Goal: Information Seeking & Learning: Learn about a topic

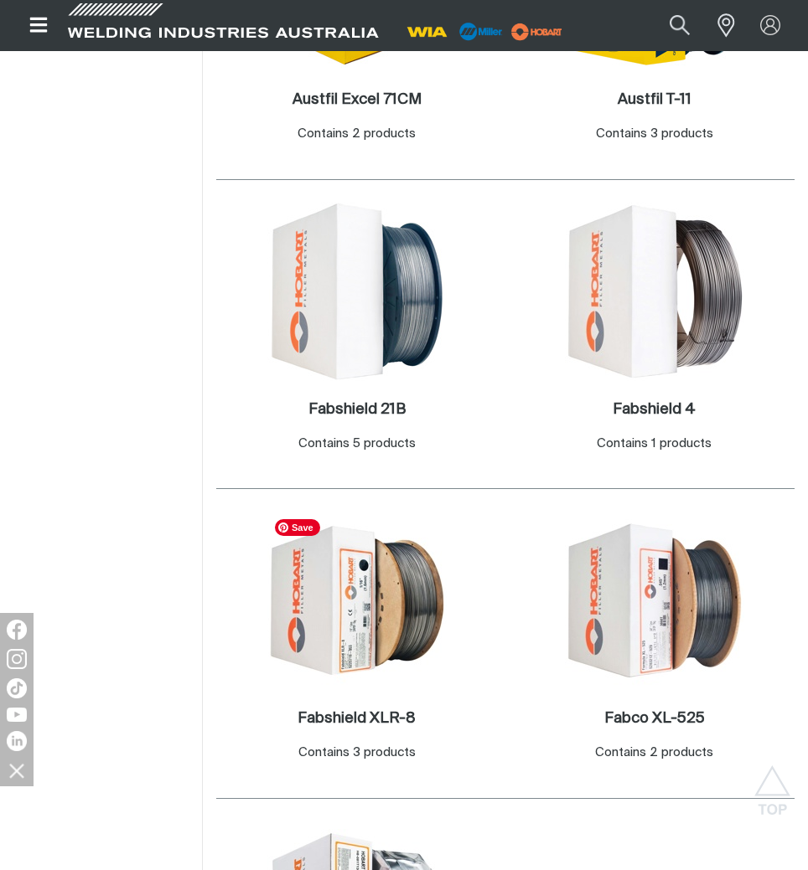
click at [384, 580] on img at bounding box center [356, 600] width 179 height 179
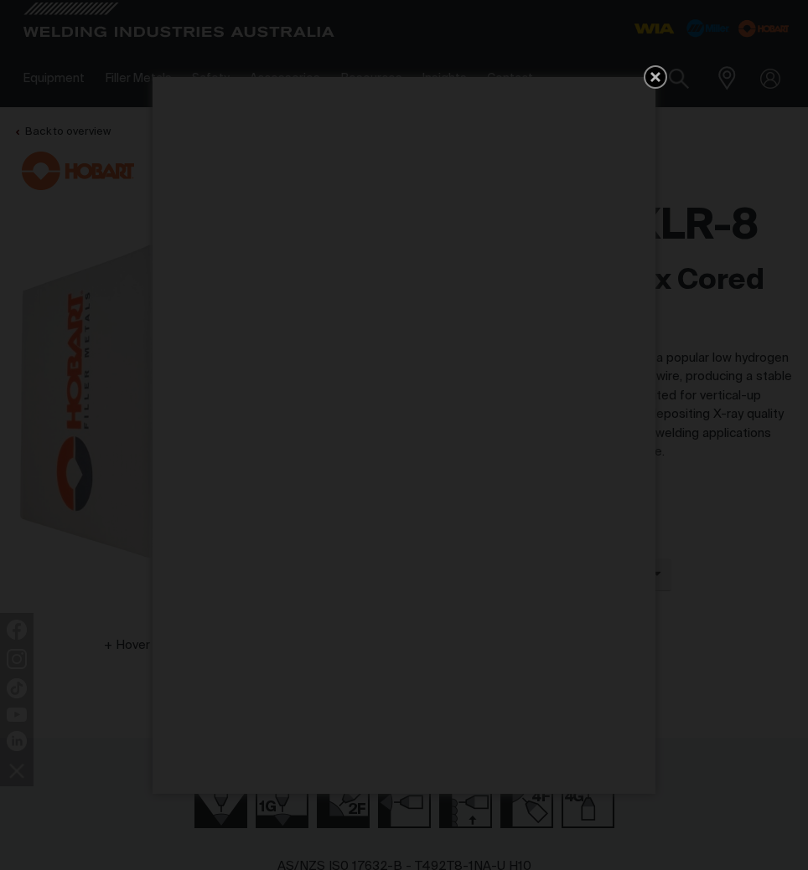
click at [653, 77] on icon "Get 5 WIA Welding Guides Free!" at bounding box center [655, 77] width 10 height 10
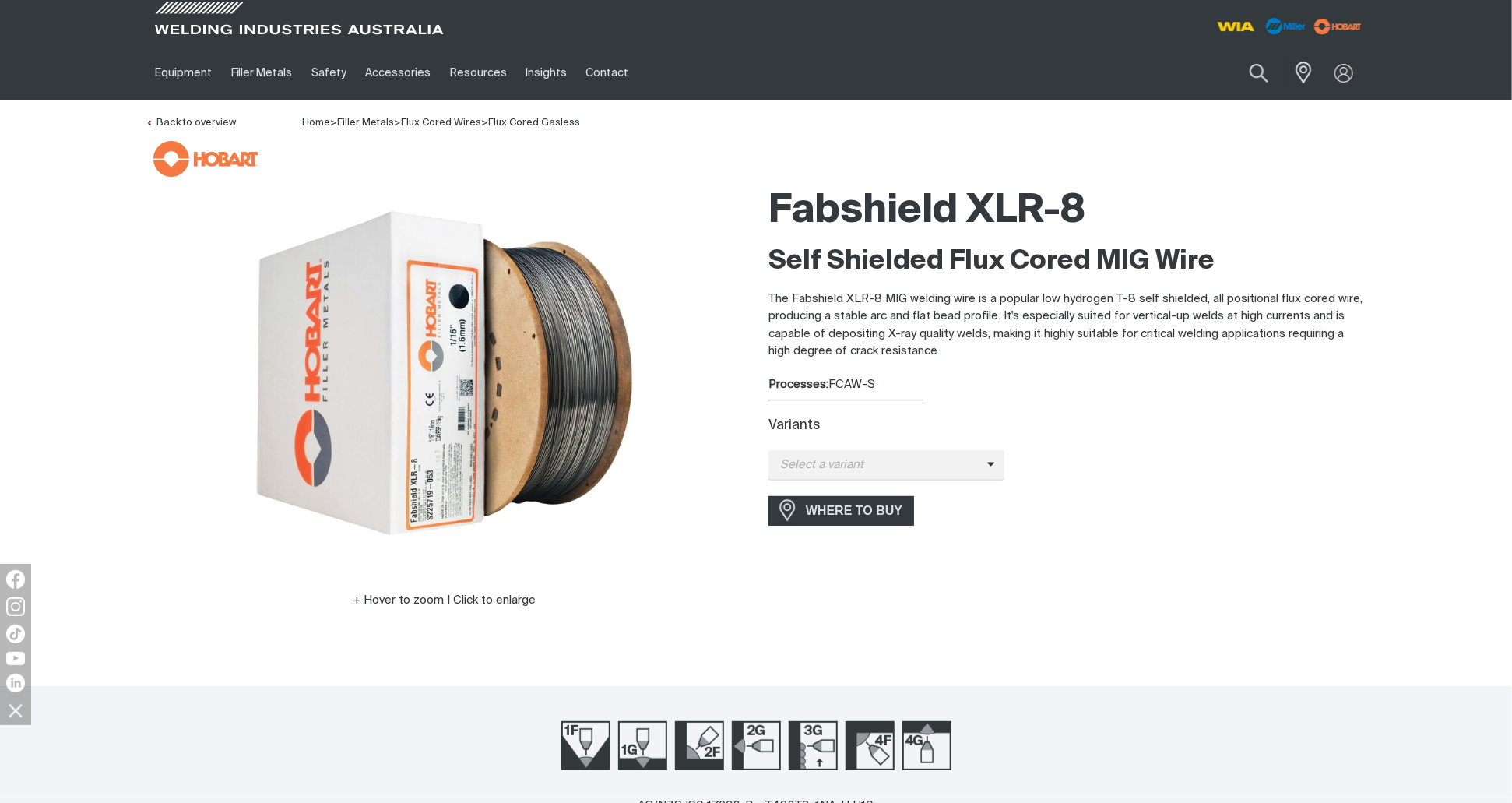
scroll to position [311, 0]
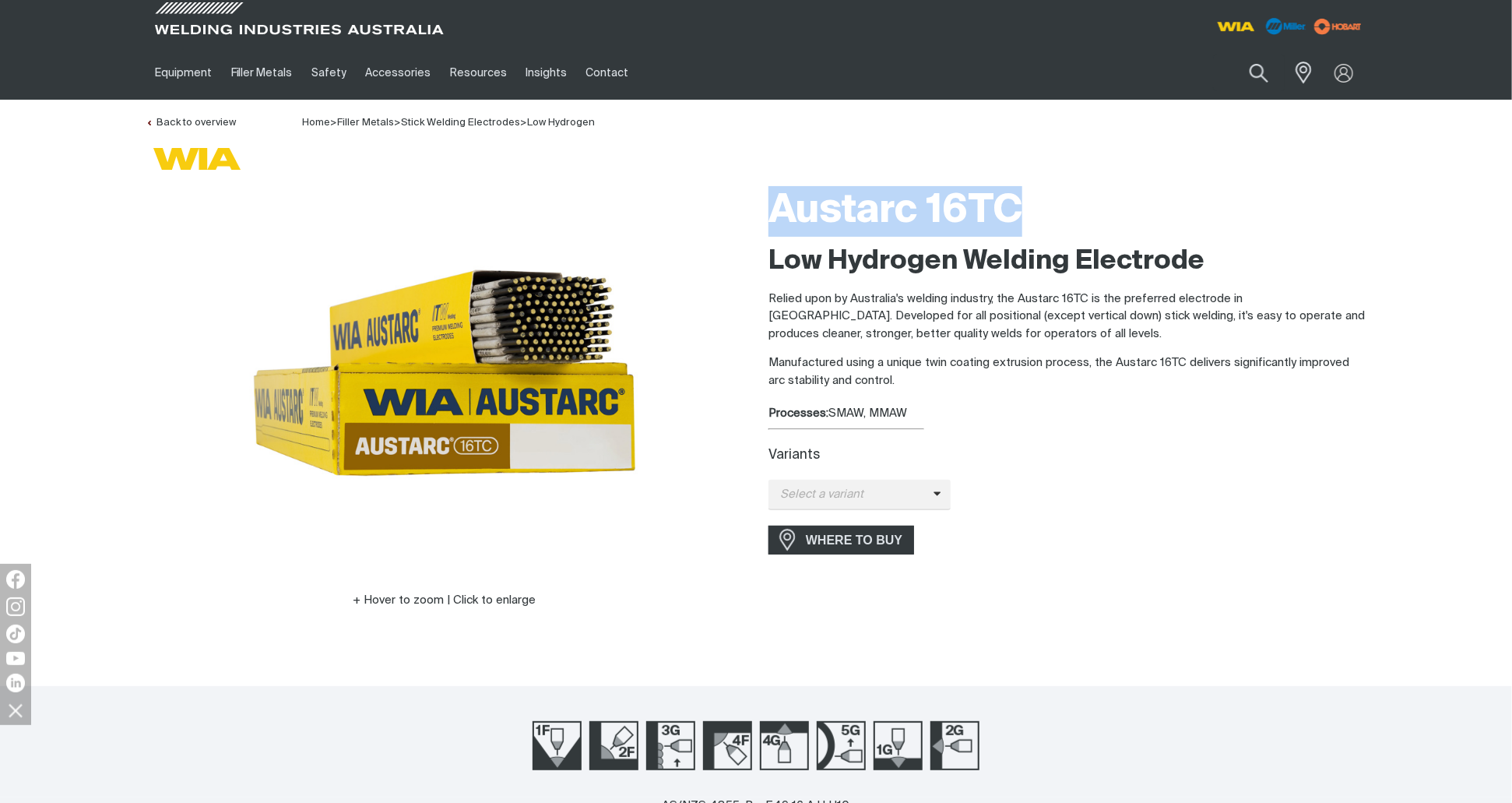
drag, startPoint x: 764, startPoint y: 202, endPoint x: 1056, endPoint y: 186, distance: 292.4
click at [1056, 186] on div "Austarc 16TC Low Hydrogen Welding Electrode Relied upon by Australia's welding …" at bounding box center [1067, 415] width 623 height 475
copy h1 "Austarc 16TC"
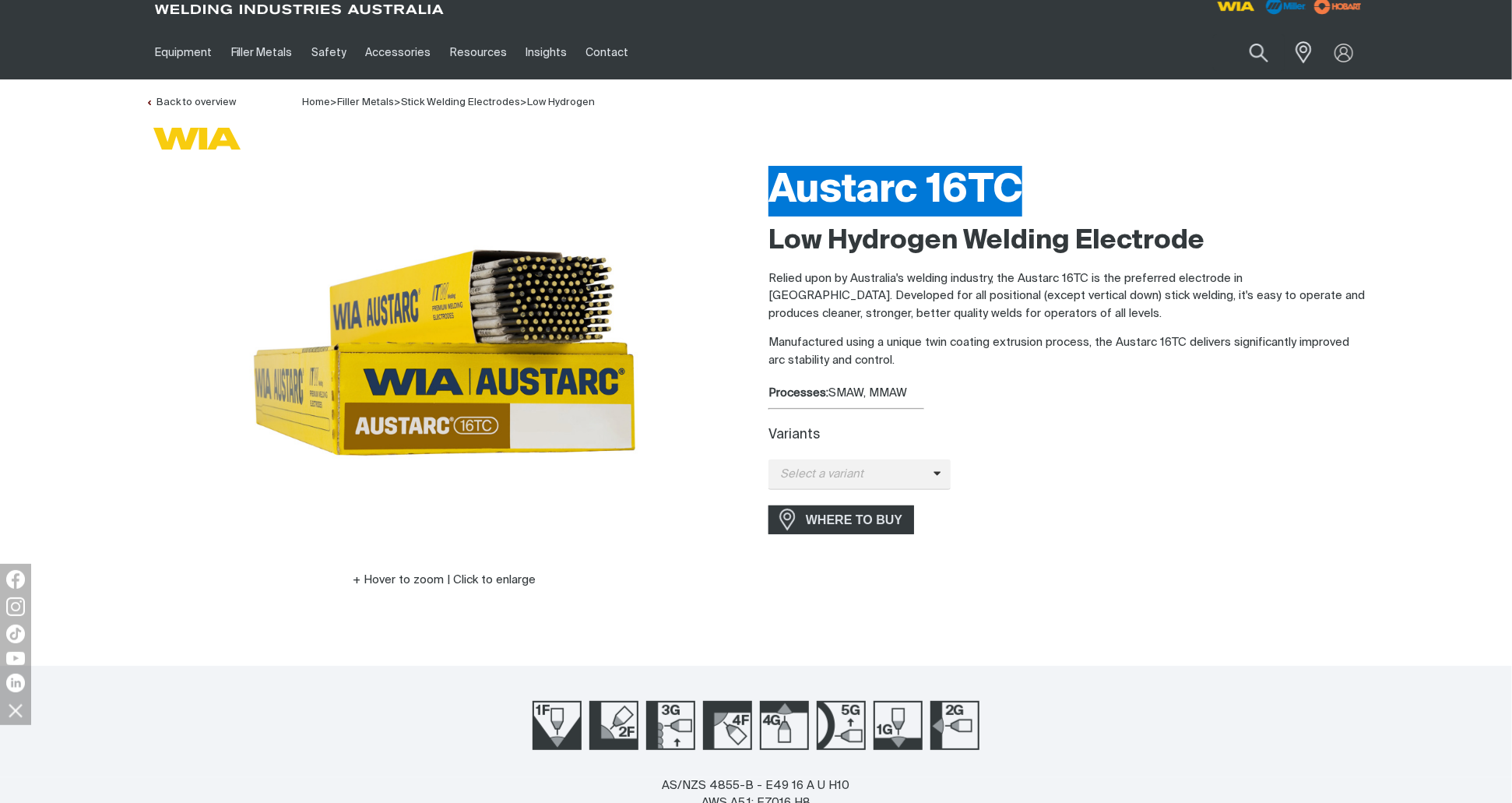
scroll to position [311, 0]
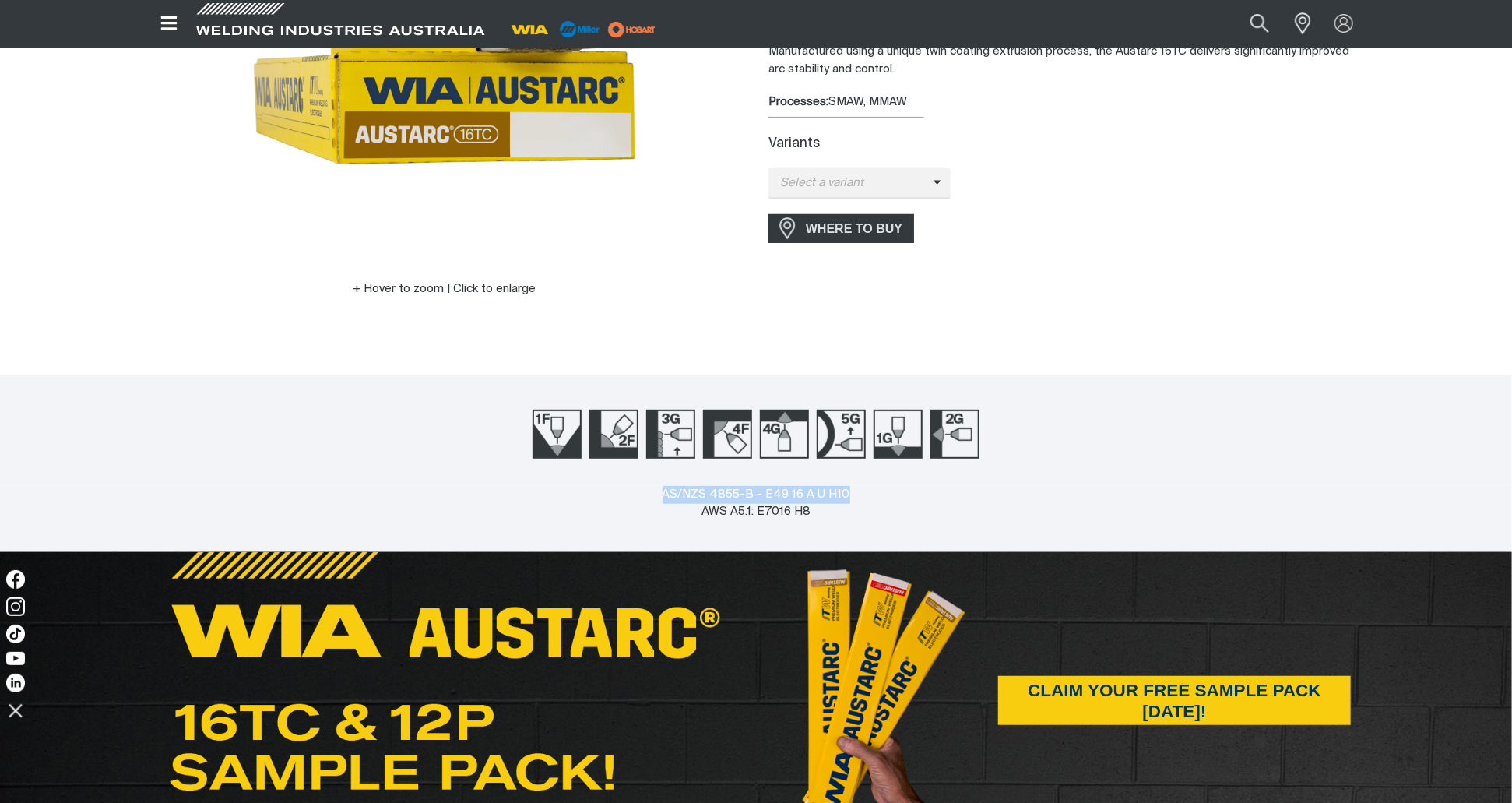
drag, startPoint x: 660, startPoint y: 493, endPoint x: 871, endPoint y: 496, distance: 211.0
click at [871, 496] on div "AS/NZS 4855-B - E49 16 A U H10 AWS A5.1: E7016 H8" at bounding box center [756, 519] width 1512 height 66
copy div "AS/NZS 4855-B - E49 16 A U H10"
click at [756, 514] on div "AS/NZS 4855-B - E49 16 A U H10 AWS A5.1: E7016 H8" at bounding box center [756, 504] width 188 height 35
drag, startPoint x: 793, startPoint y: 513, endPoint x: 682, endPoint y: 516, distance: 111.0
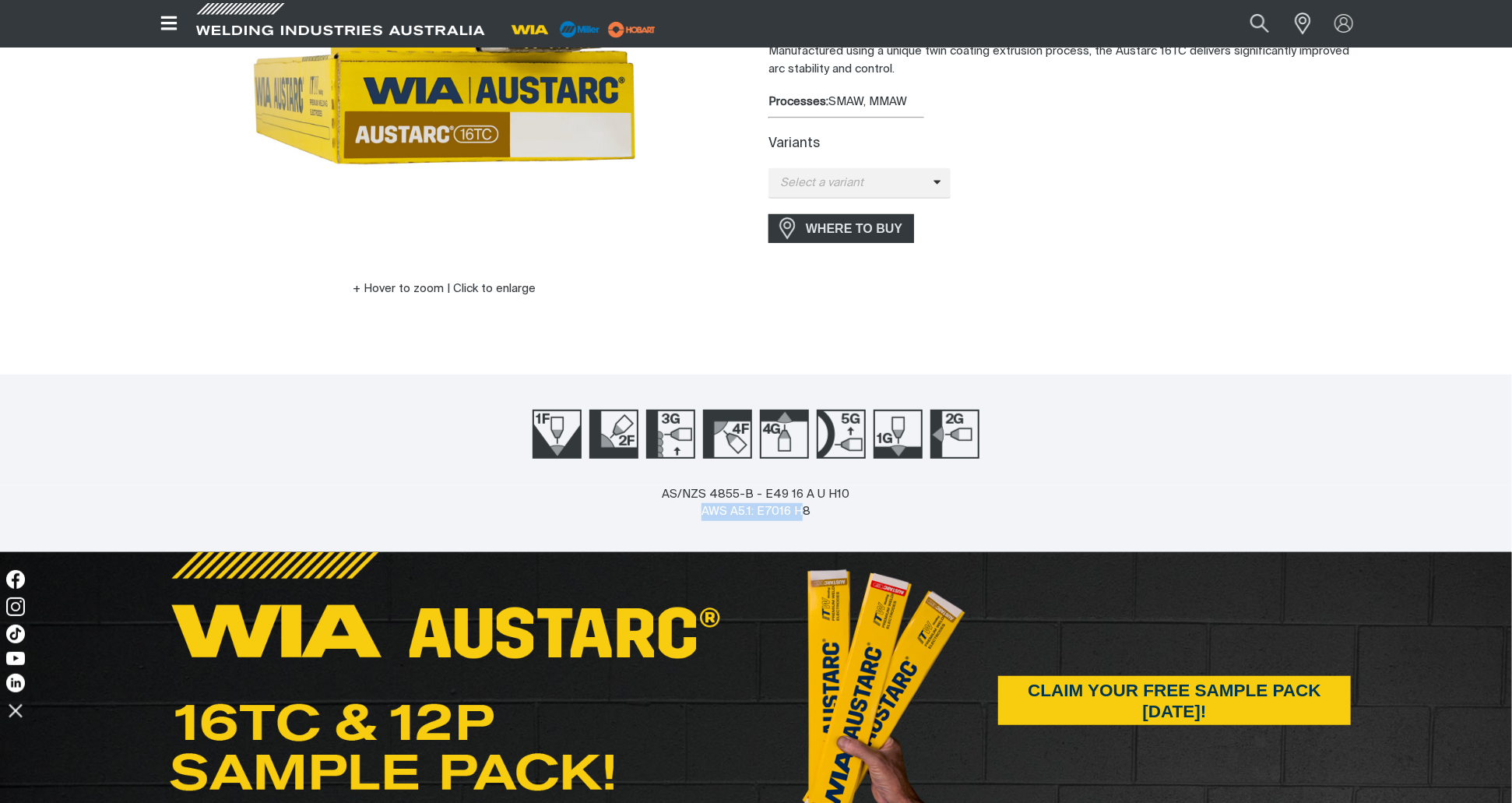
click at [682, 516] on div "AS/NZS 4855-B - E49 16 A U H10 AWS A5.1: E7016 H8" at bounding box center [756, 504] width 188 height 35
copy div "AWS A5.1: E7016 H"
click at [819, 509] on div "AS/NZS 4855-B - E49 16 A U H10 AWS A5.1: E7016 H8" at bounding box center [756, 504] width 188 height 35
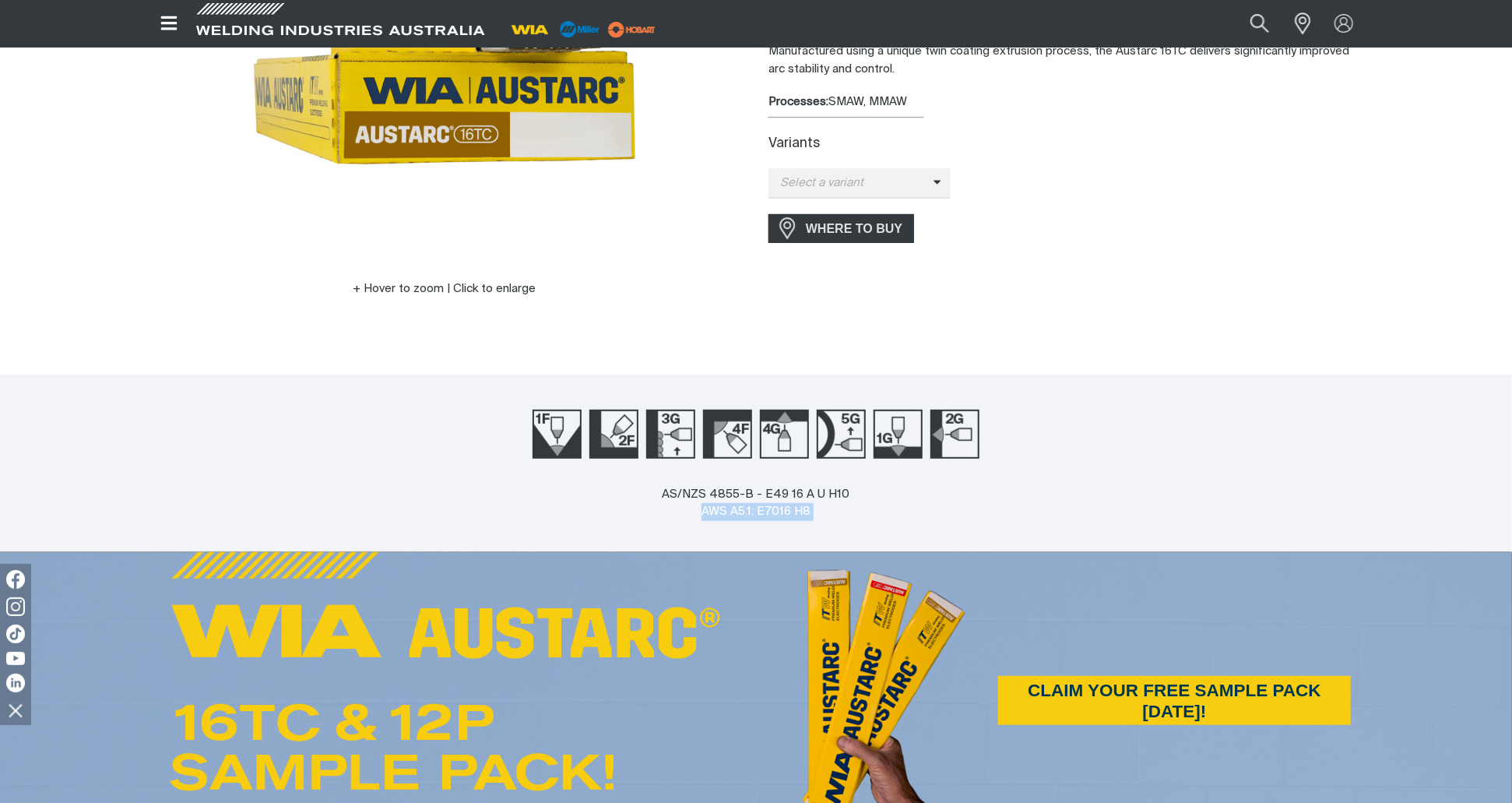
drag, startPoint x: 819, startPoint y: 509, endPoint x: 710, endPoint y: 511, distance: 109.0
click at [710, 511] on div "AS/NZS 4855-B - E49 16 A U H10 AWS A5.1: E7016 H8" at bounding box center [756, 504] width 188 height 35
copy div "AWS A5.1: E7016 H8"
click at [663, 524] on div "AS/NZS 4855-B - E49 16 A U H10 AWS A5.1: E7016 H8" at bounding box center [756, 519] width 1512 height 66
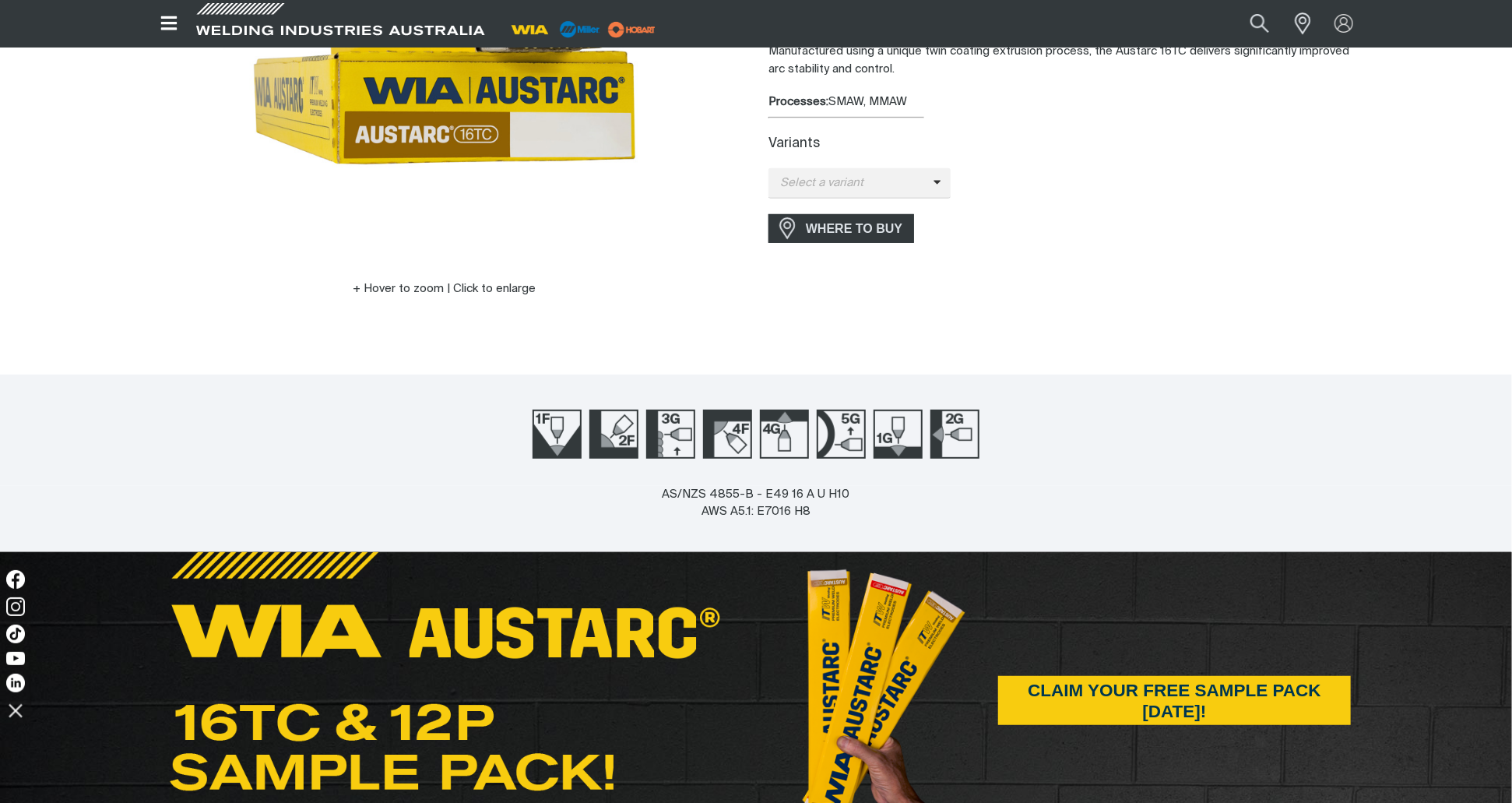
scroll to position [0, 0]
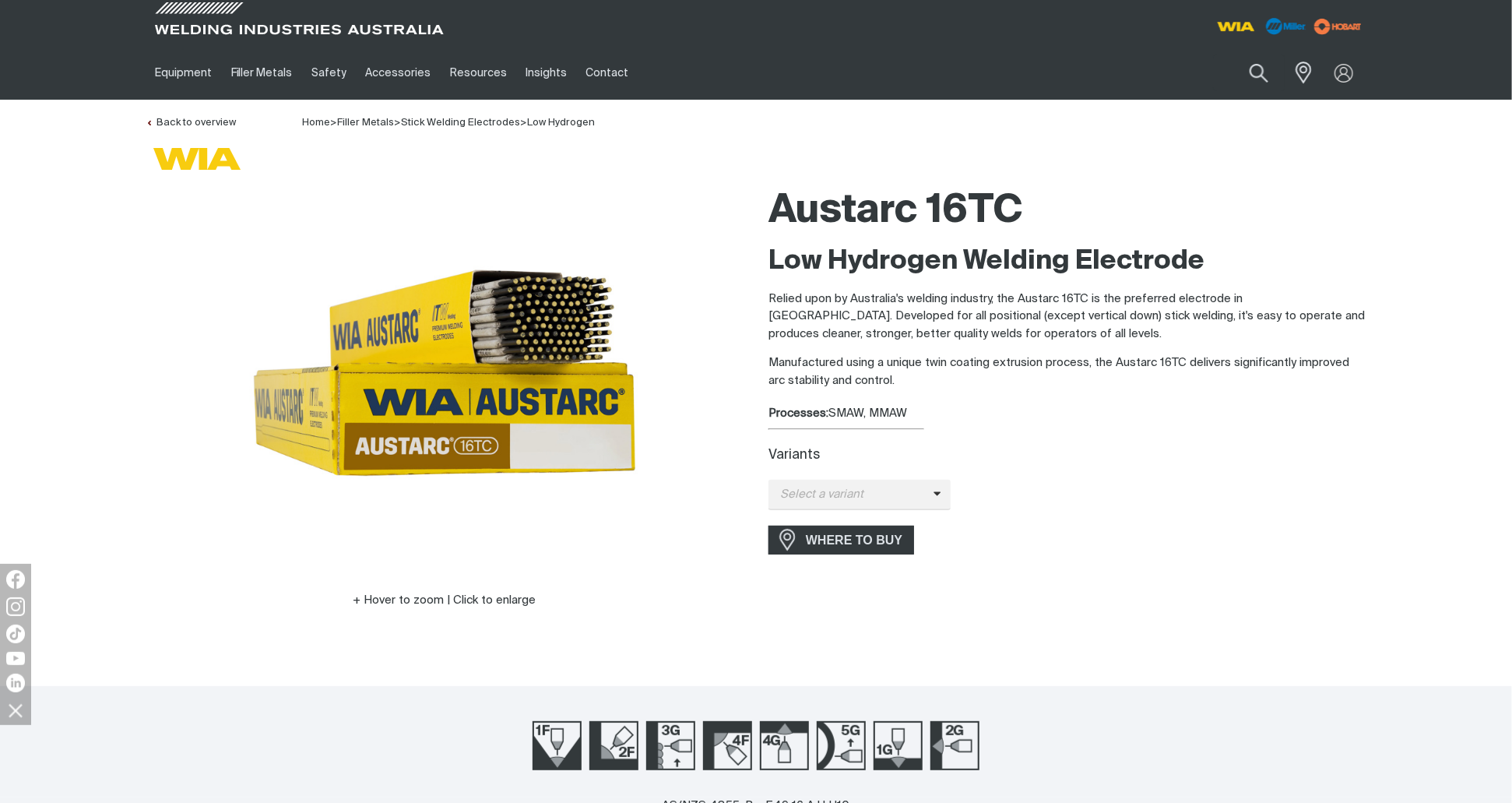
click at [490, 121] on link "Stick Welding Electrodes" at bounding box center [460, 122] width 119 height 10
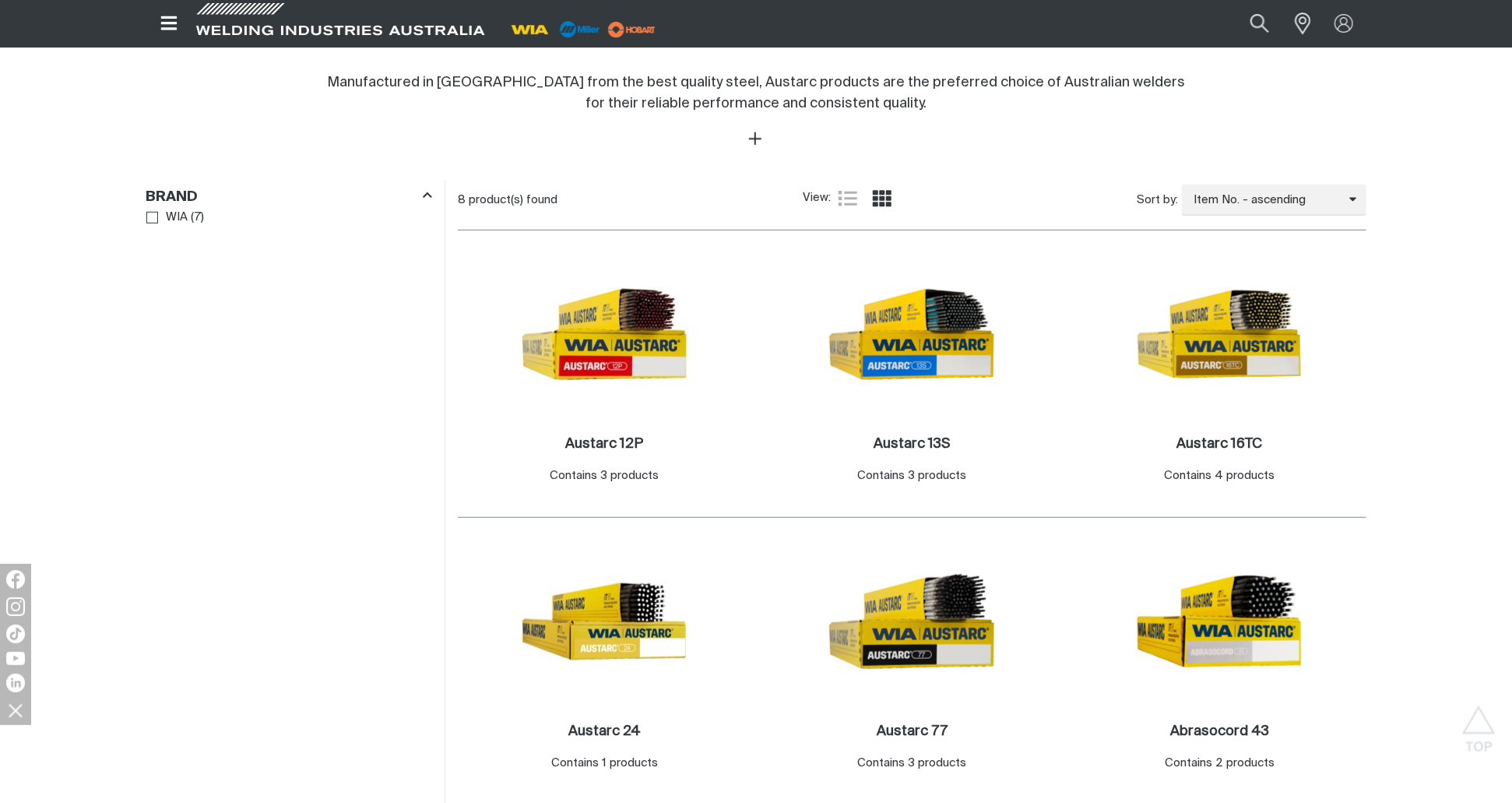
scroll to position [311, 0]
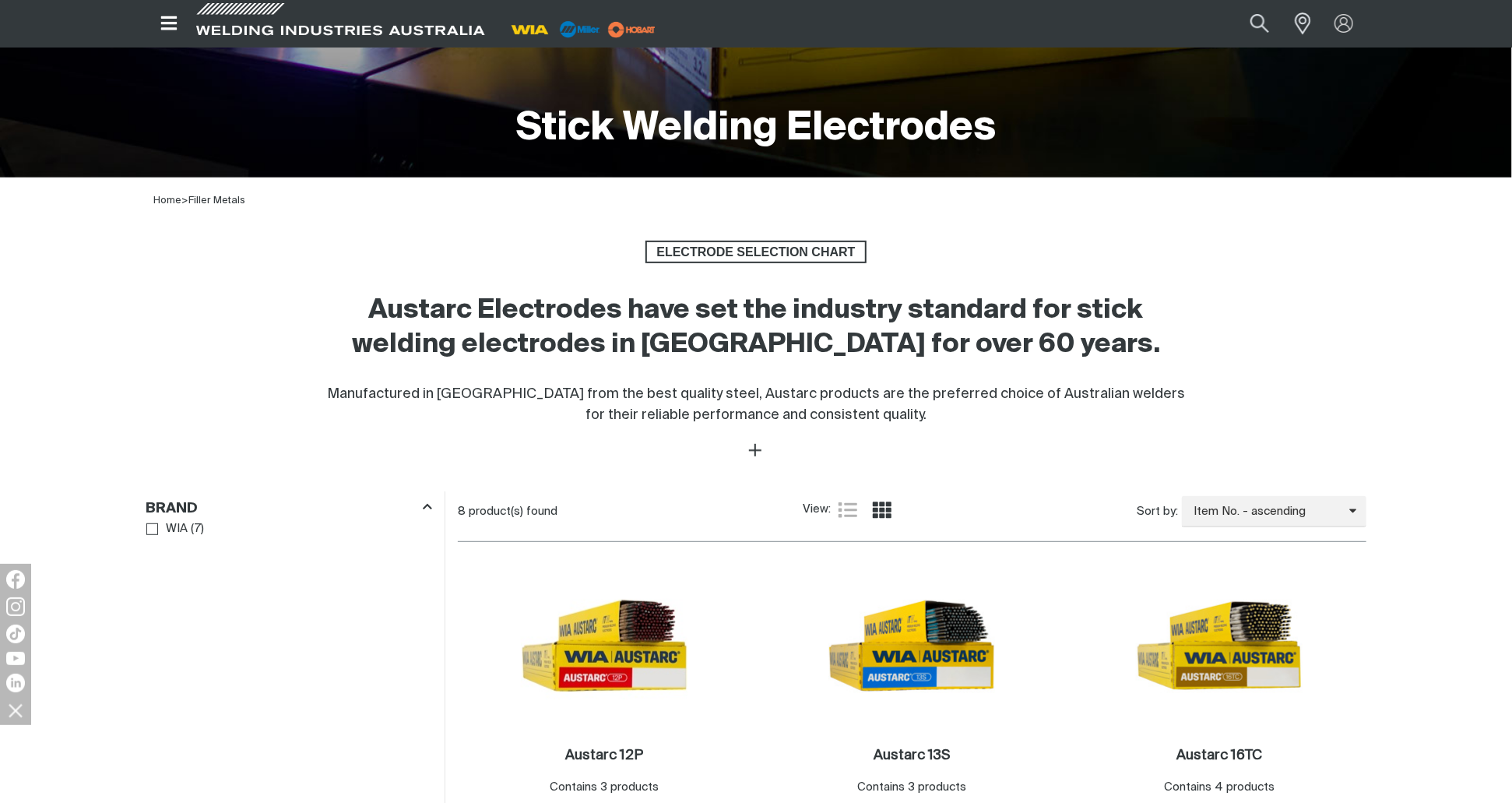
click at [666, 257] on span "ELECTRODE SELECTION CHART" at bounding box center [756, 252] width 218 height 23
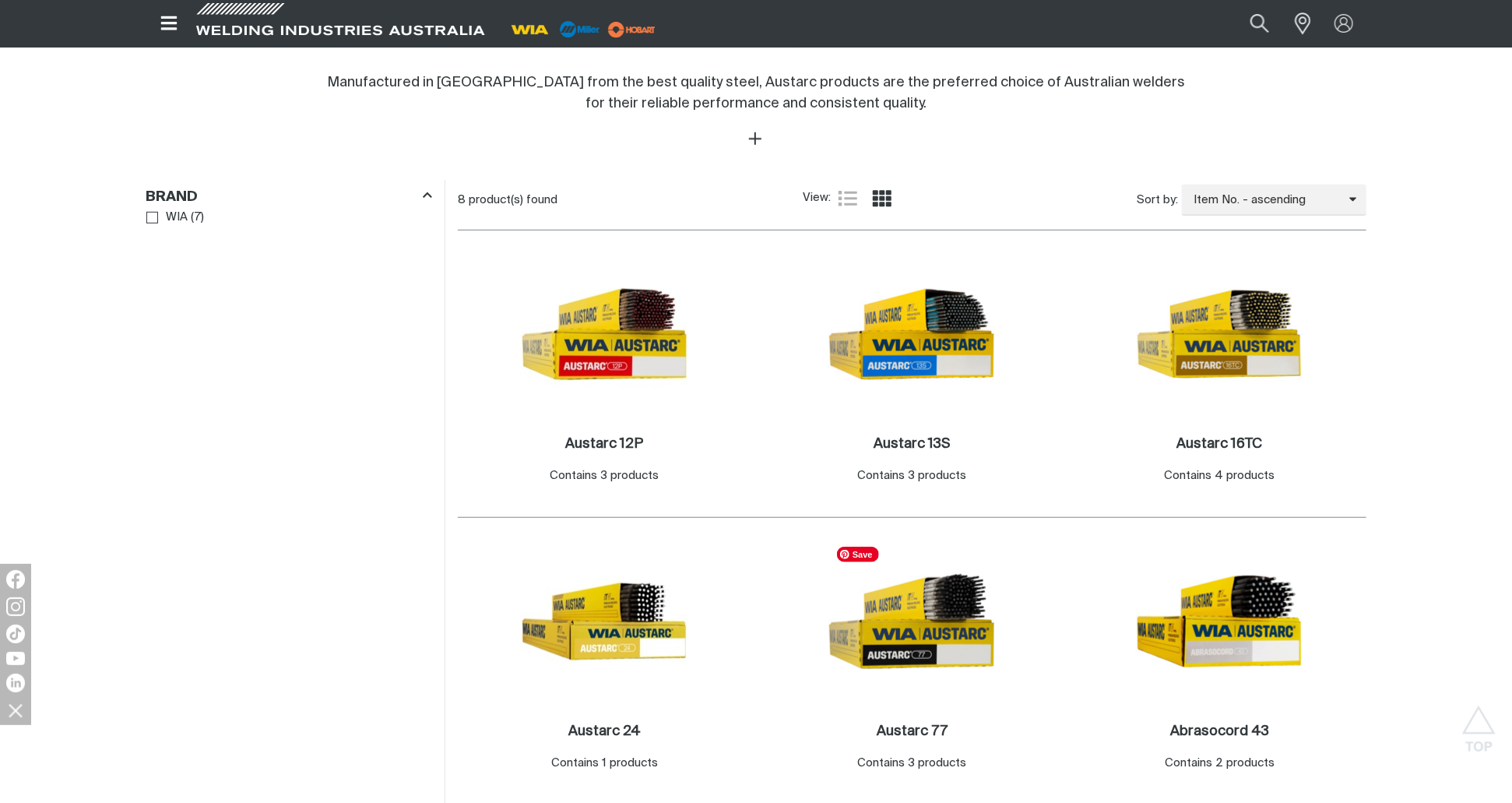
click at [892, 669] on img at bounding box center [911, 621] width 166 height 166
